Goal: Transaction & Acquisition: Book appointment/travel/reservation

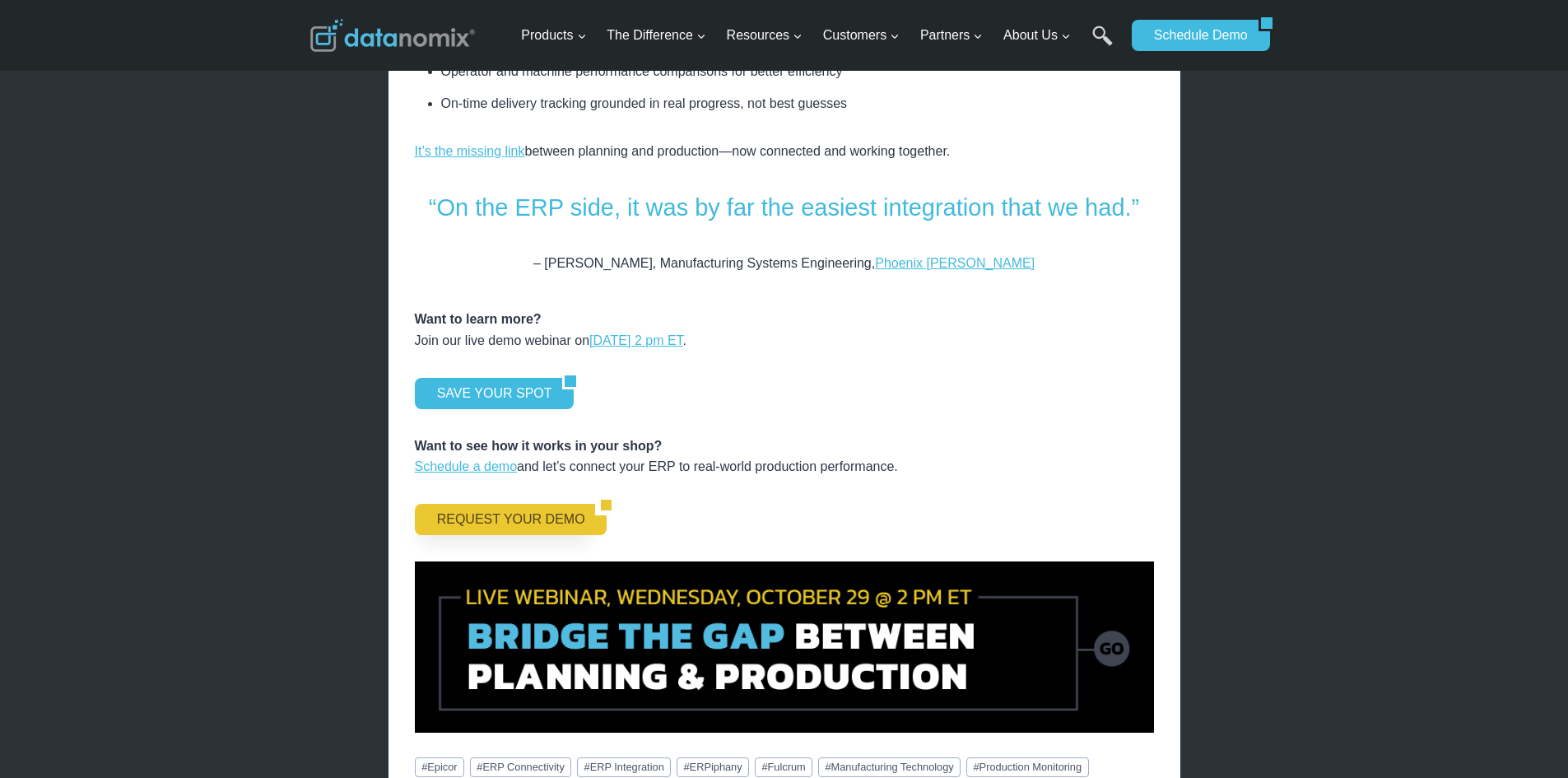
scroll to position [2139, 0]
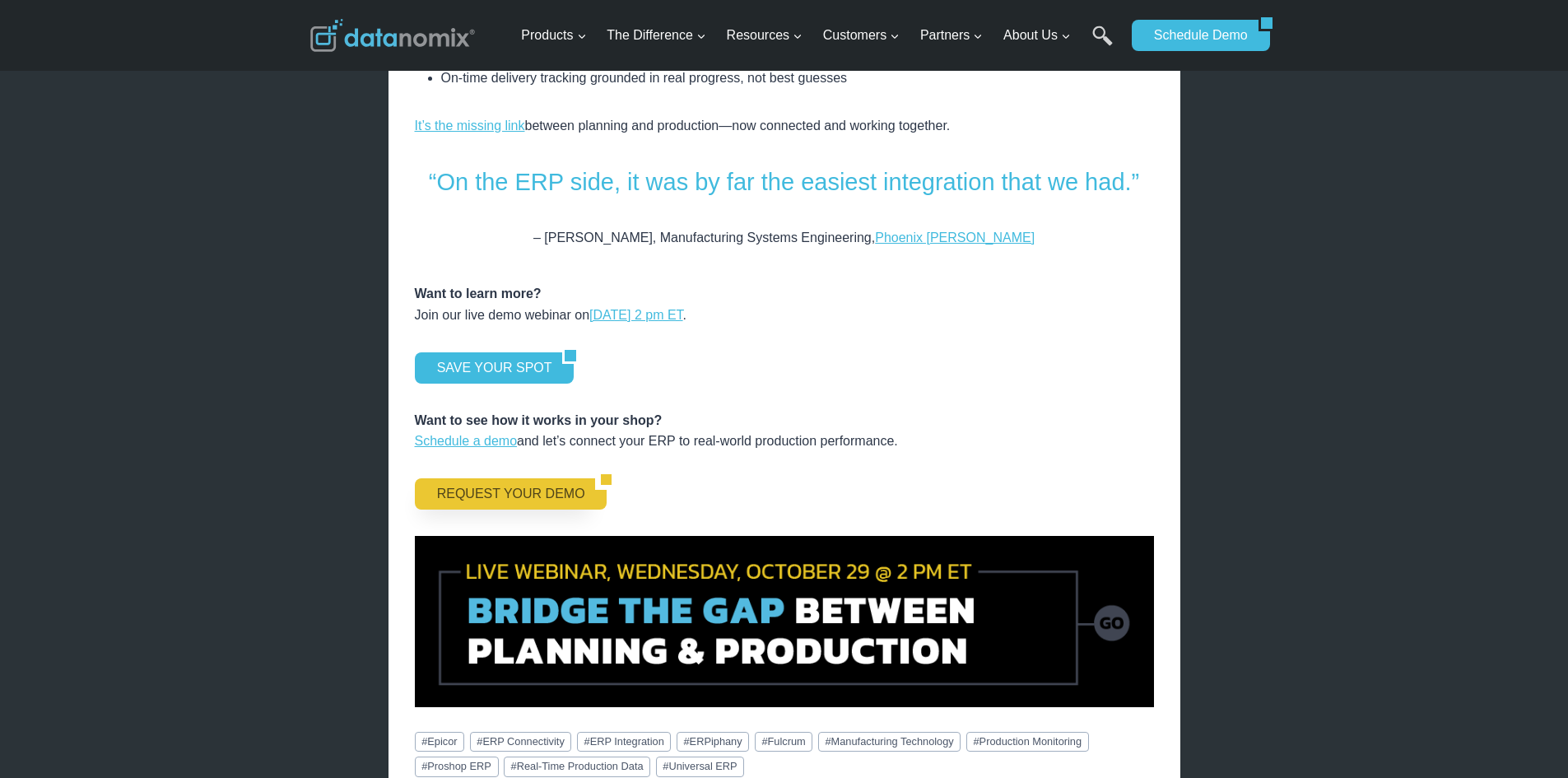
drag, startPoint x: 486, startPoint y: 470, endPoint x: 493, endPoint y: 457, distance: 14.8
click at [486, 478] on link "REQUEST YOUR DEMO" at bounding box center [504, 494] width 181 height 32
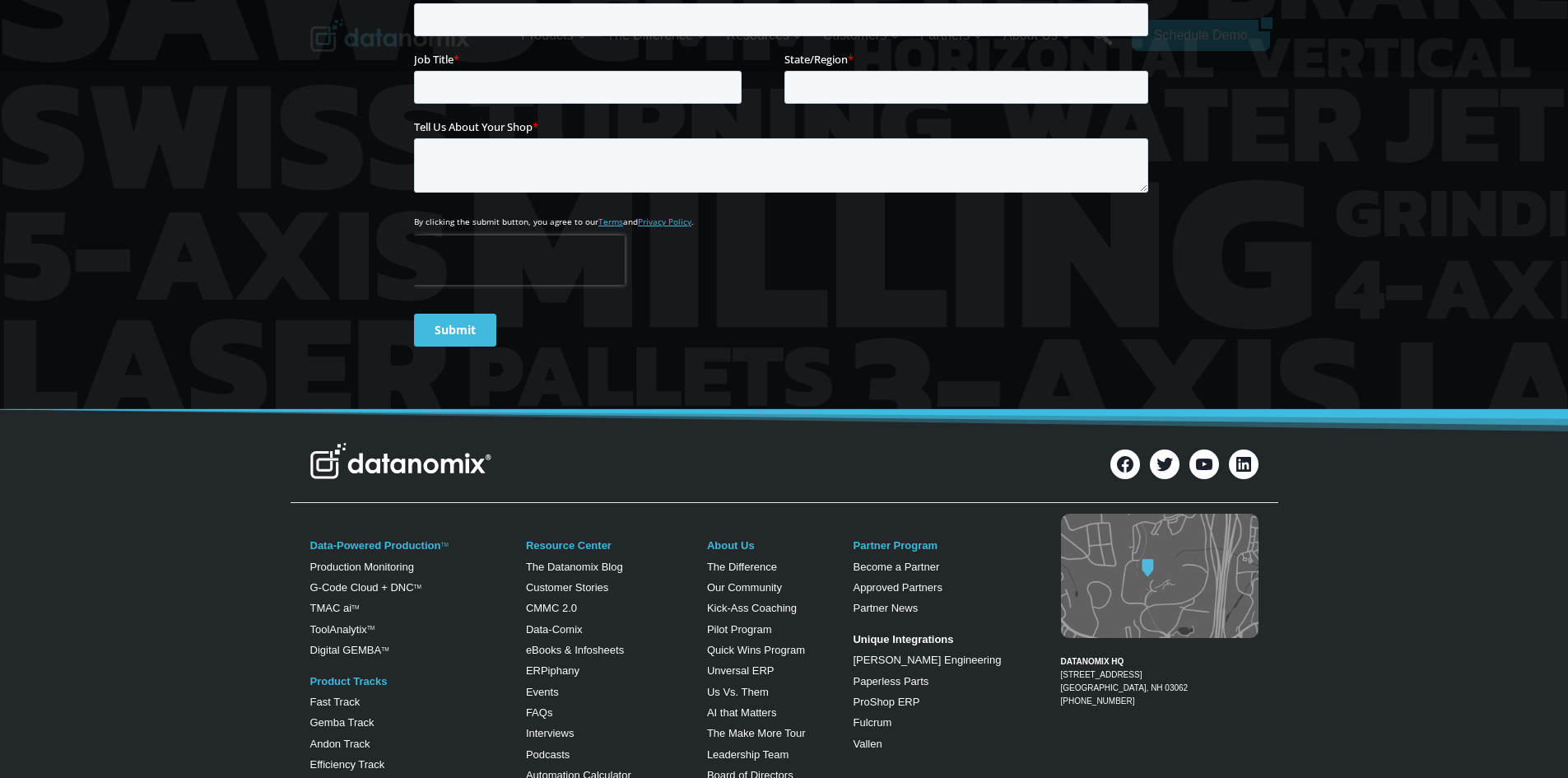
scroll to position [658, 0]
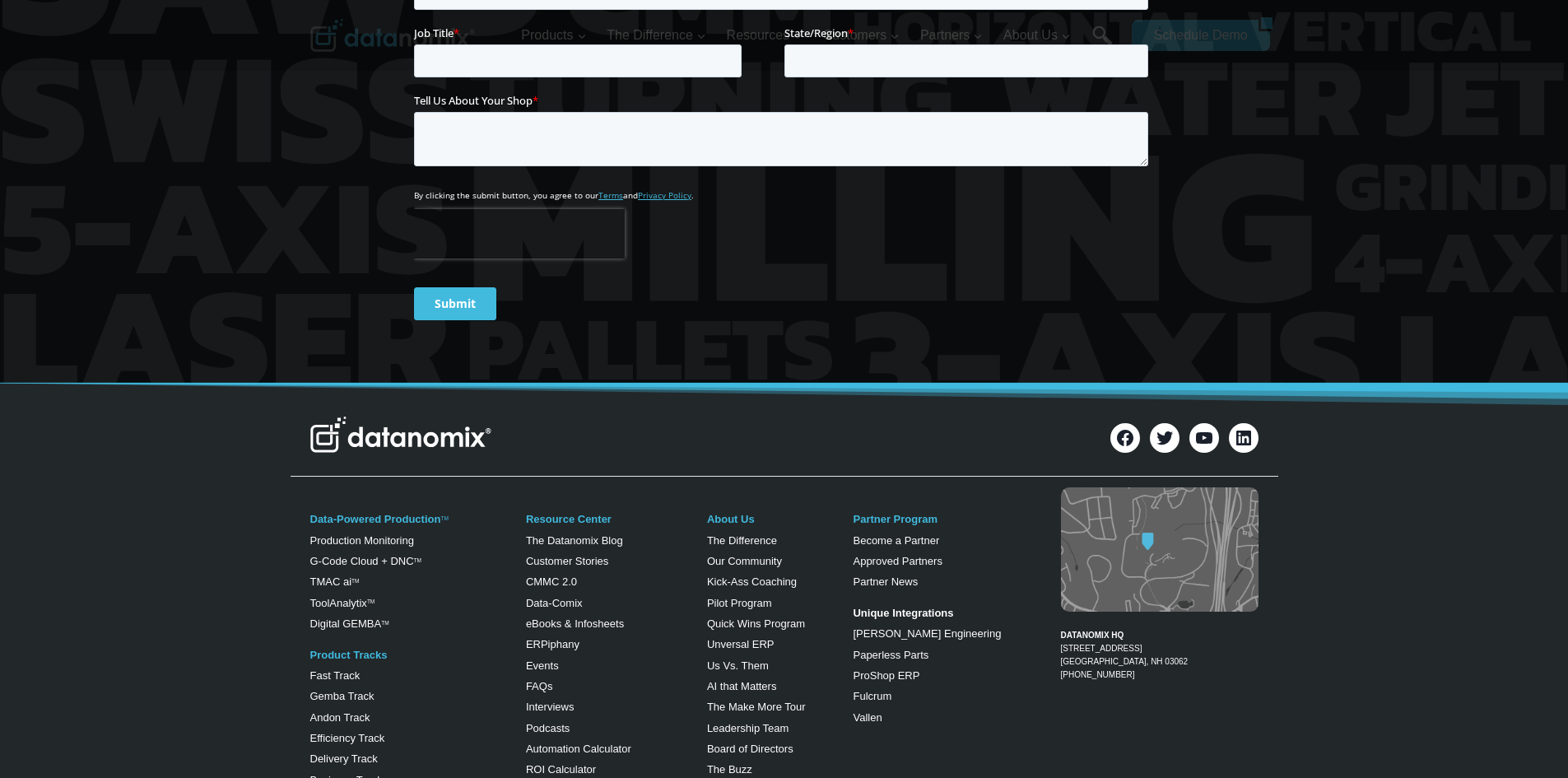
click at [449, 435] on img at bounding box center [401, 434] width 181 height 36
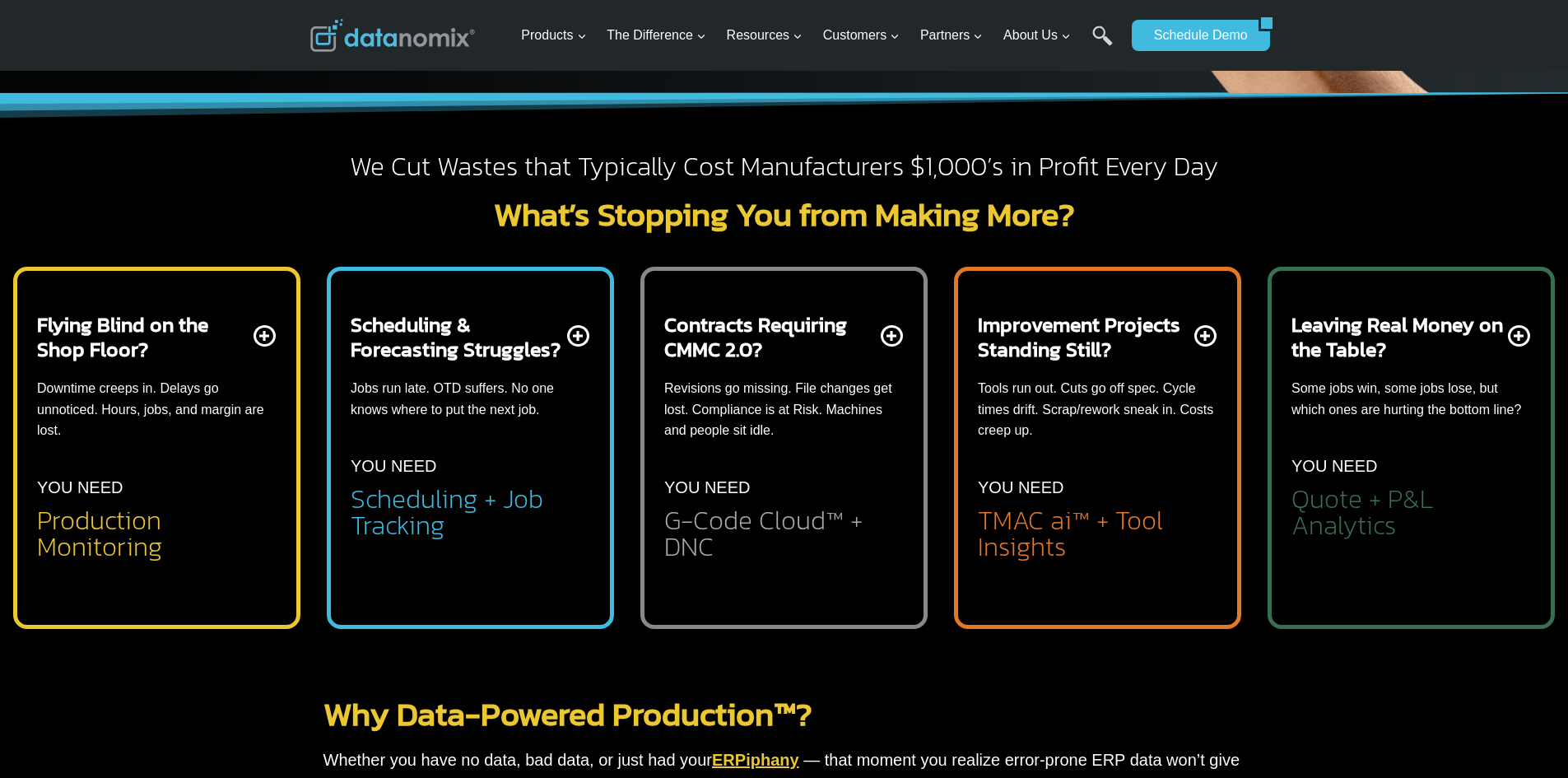
scroll to position [493, 0]
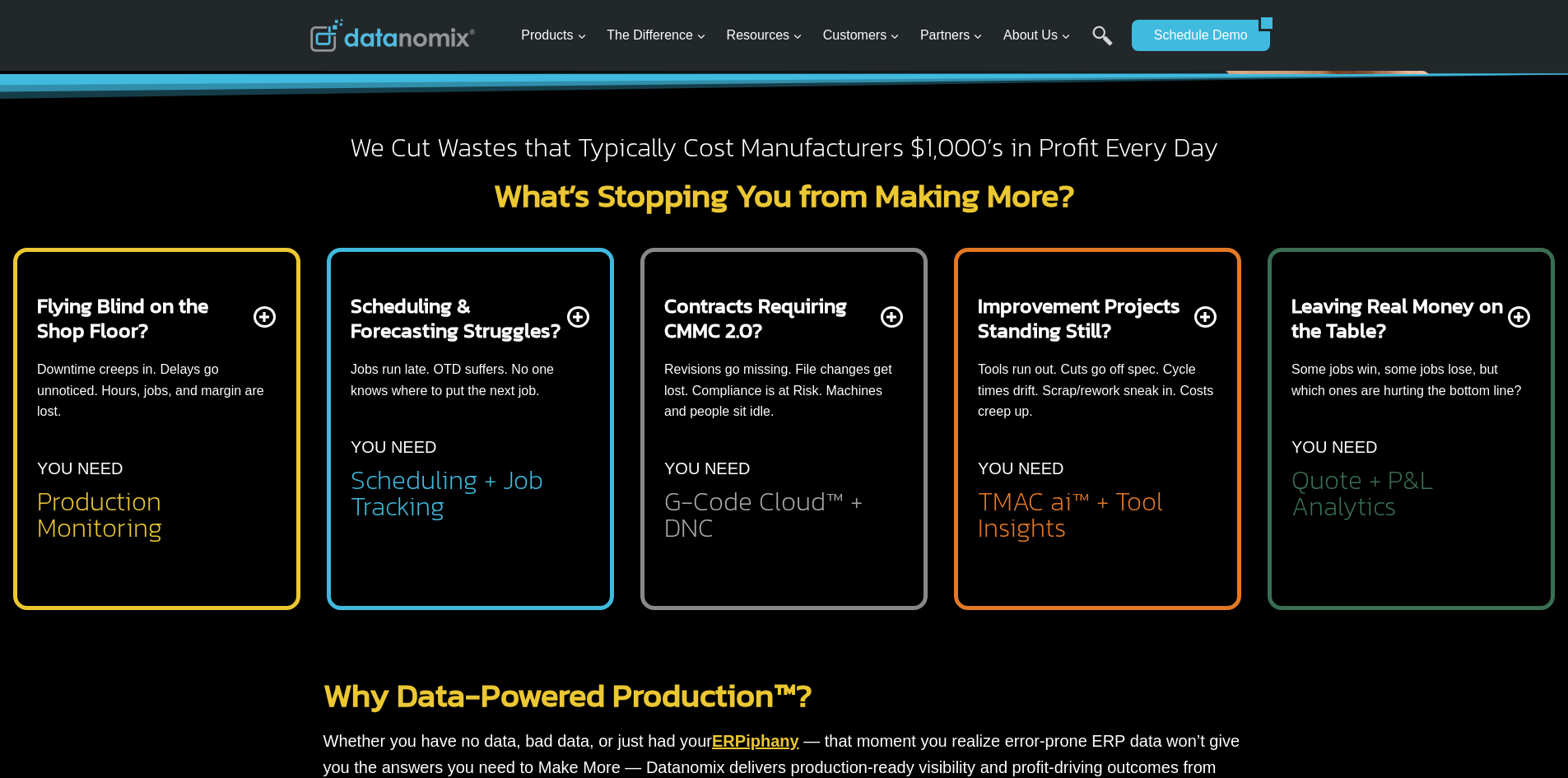
click at [49, 461] on p "YOU NEED" at bounding box center [80, 468] width 85 height 26
